Goal: Navigation & Orientation: Find specific page/section

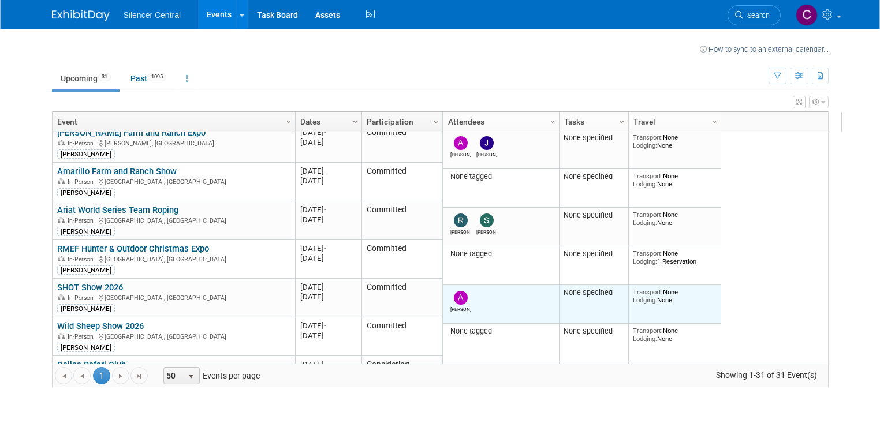
scroll to position [703, 0]
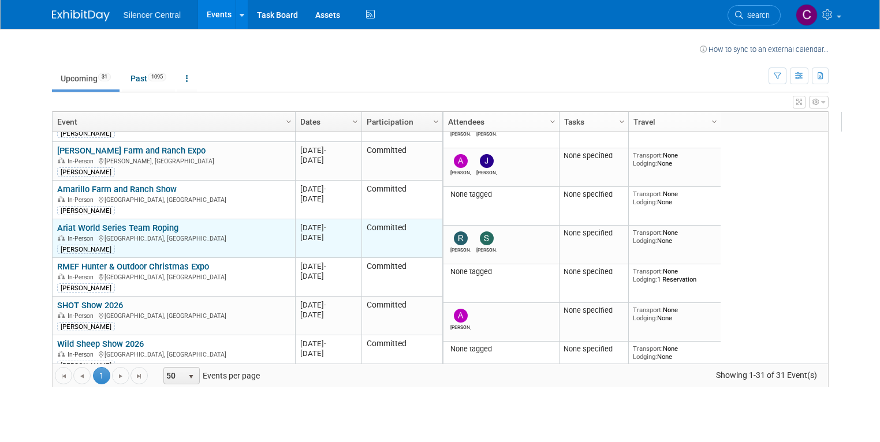
click at [110, 224] on link "Ariat World Series Team Roping" at bounding box center [117, 228] width 121 height 10
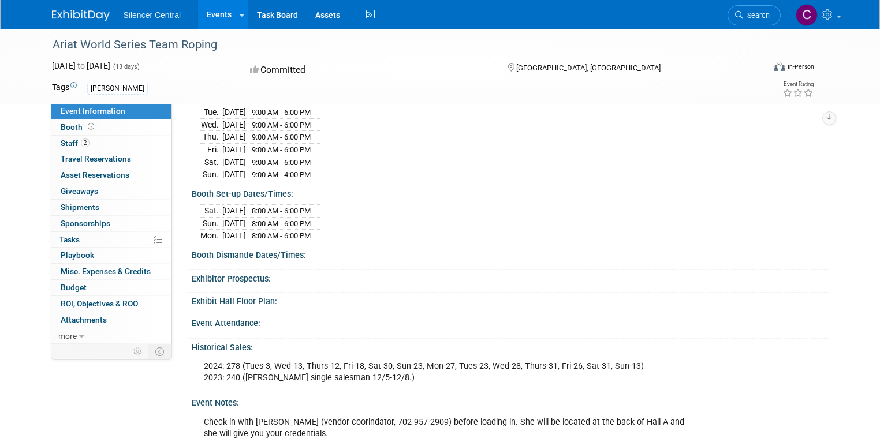
scroll to position [277, 0]
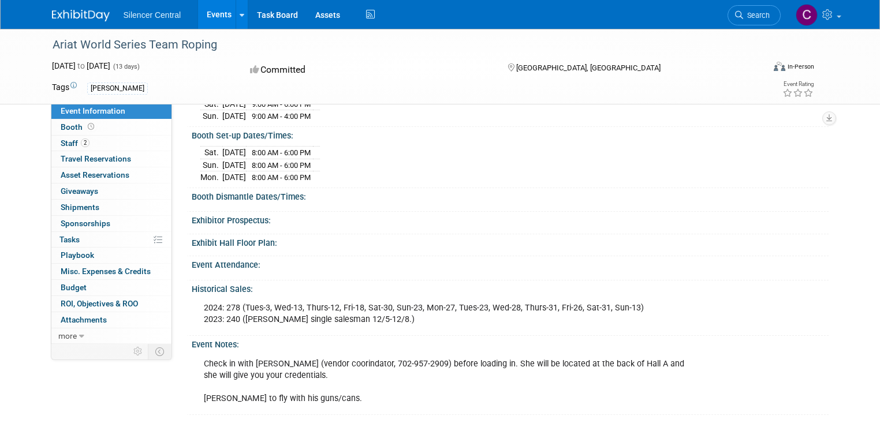
click at [205, 13] on link "Events" at bounding box center [219, 14] width 42 height 29
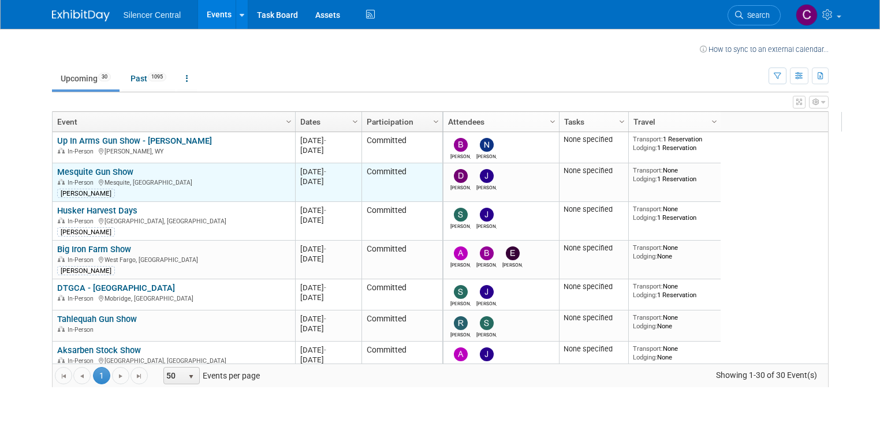
click at [111, 169] on link "Mesquite Gun Show" at bounding box center [95, 172] width 76 height 10
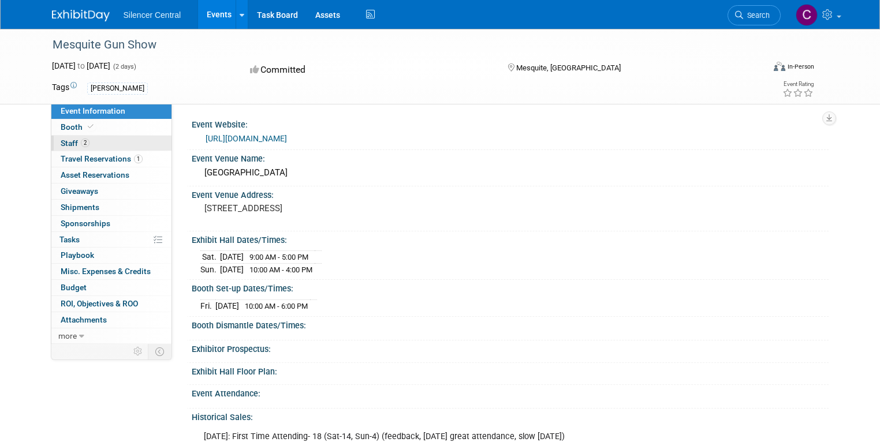
click at [77, 138] on link "2 Staff 2" at bounding box center [111, 144] width 120 height 16
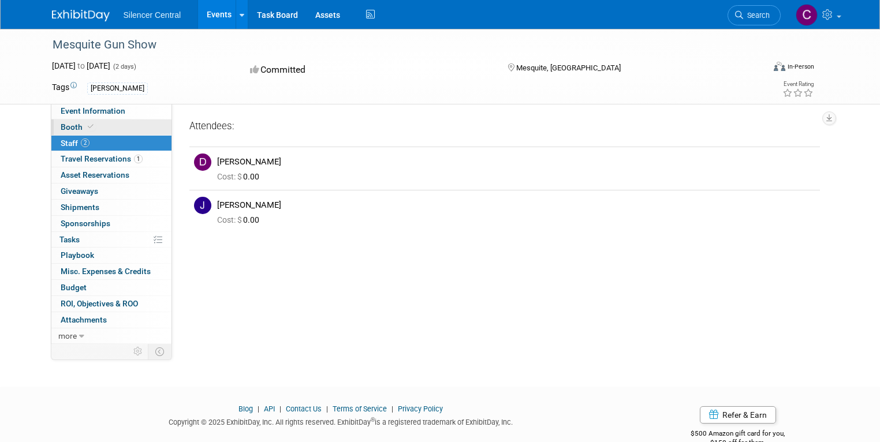
click at [88, 126] on icon at bounding box center [91, 127] width 6 height 6
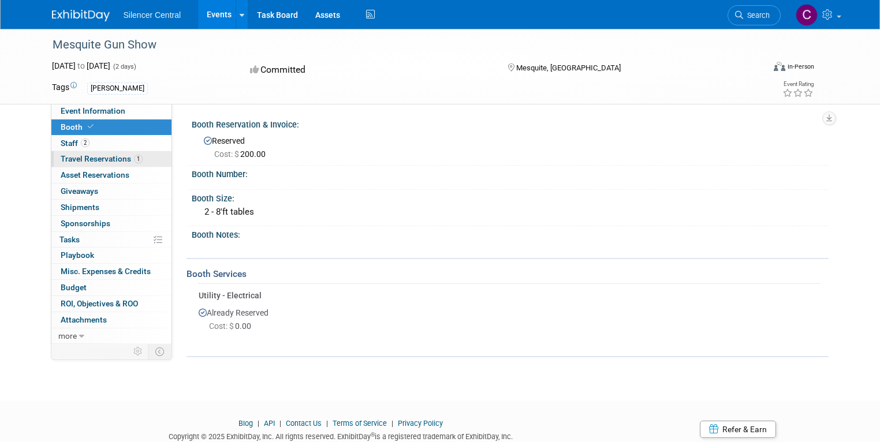
click at [110, 158] on span "Travel Reservations 1" at bounding box center [102, 158] width 82 height 9
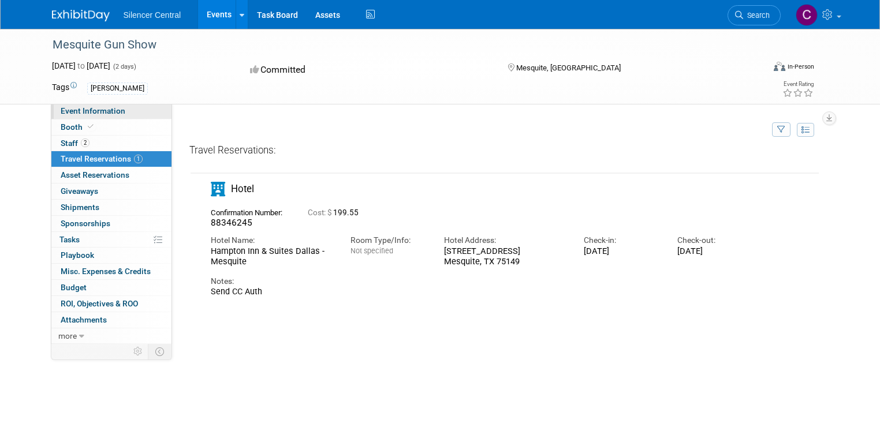
click at [73, 111] on span "Event Information" at bounding box center [93, 110] width 65 height 9
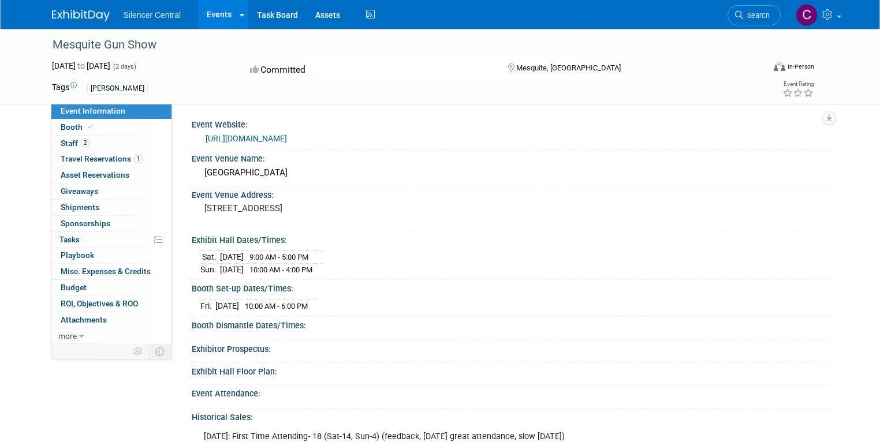
click at [203, 9] on link "Events" at bounding box center [219, 14] width 42 height 29
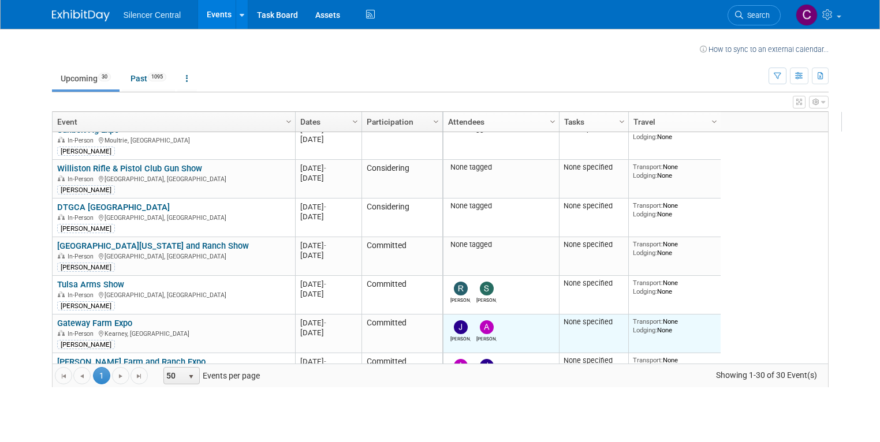
scroll to position [499, 0]
